Goal: Register for event/course

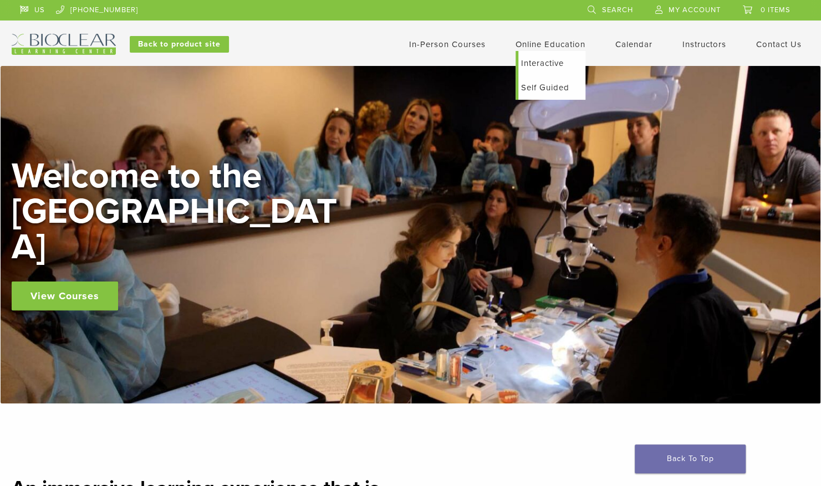
click at [530, 61] on link "Interactive" at bounding box center [552, 63] width 67 height 24
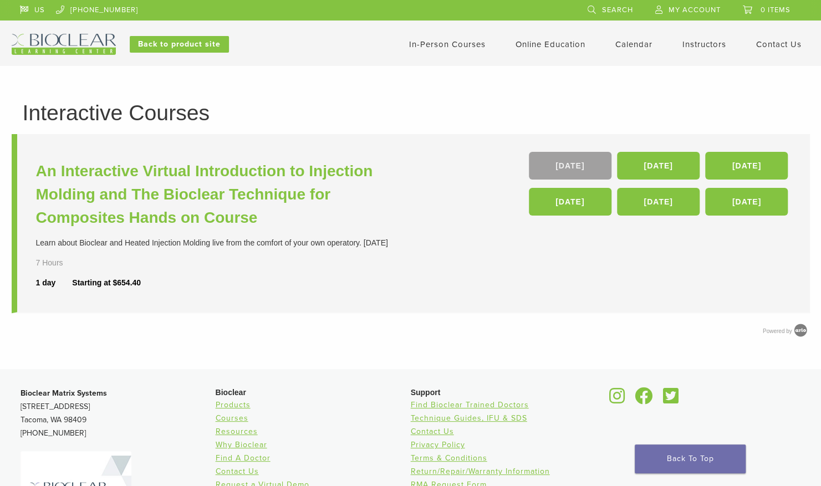
click at [580, 165] on link "19 Sep" at bounding box center [570, 166] width 83 height 28
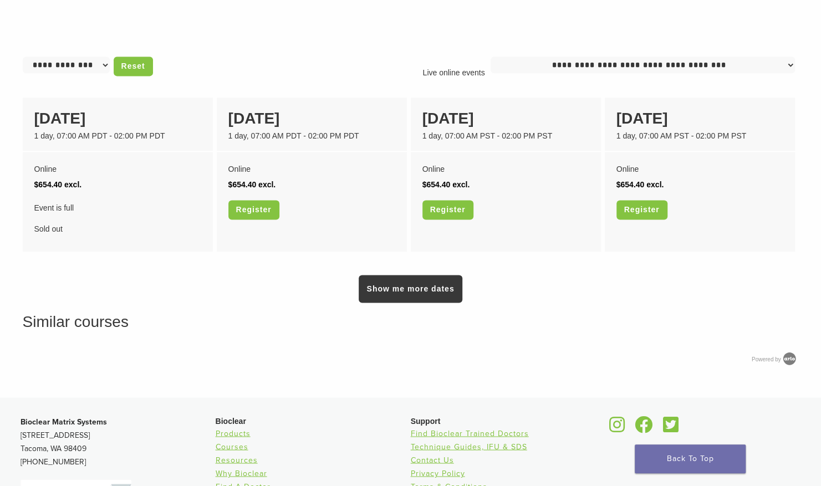
scroll to position [867, 0]
